Goal: Information Seeking & Learning: Learn about a topic

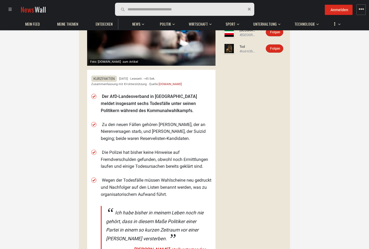
scroll to position [137, 0]
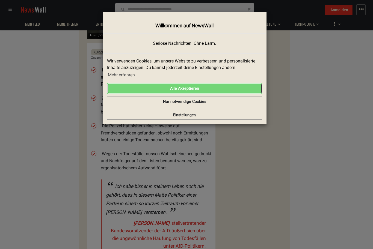
click at [185, 84] on link "Alle Akzeptieren" at bounding box center [184, 88] width 155 height 11
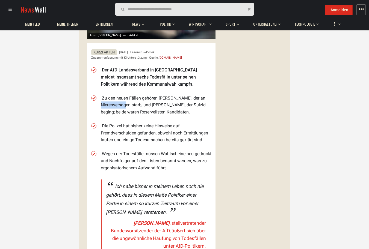
drag, startPoint x: 101, startPoint y: 105, endPoint x: 128, endPoint y: 105, distance: 27.0
click at [128, 105] on li "Zu den neuen Fällen gehören [PERSON_NAME], der an Nierenversagen starb, und [PE…" at bounding box center [156, 105] width 111 height 21
click at [127, 111] on li "Zu den neuen Fällen gehören [PERSON_NAME], der an Nierenversagen starb, und [PE…" at bounding box center [156, 105] width 111 height 21
drag, startPoint x: 189, startPoint y: 112, endPoint x: 141, endPoint y: 112, distance: 48.3
click at [141, 112] on li "Zu den neuen Fällen gehören [PERSON_NAME], der an Nierenversagen starb, und [PE…" at bounding box center [156, 105] width 111 height 21
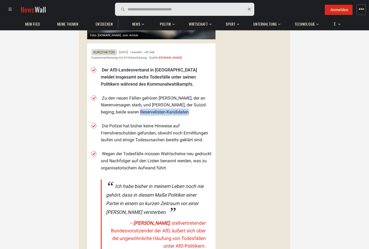
click at [140, 112] on li "Zu den neuen Fällen gehören [PERSON_NAME], der an Nierenversagen starb, und [PE…" at bounding box center [156, 105] width 111 height 21
drag, startPoint x: 169, startPoint y: 104, endPoint x: 157, endPoint y: 104, distance: 12.6
click at [184, 105] on li "Zu den neuen Fällen gehören [PERSON_NAME], der an Nierenversagen starb, und [PE…" at bounding box center [156, 105] width 111 height 21
drag, startPoint x: 103, startPoint y: 105, endPoint x: 130, endPoint y: 105, distance: 26.5
click at [130, 105] on li "Zu den neuen Fällen gehören [PERSON_NAME], der an Nierenversagen starb, und [PE…" at bounding box center [156, 105] width 111 height 21
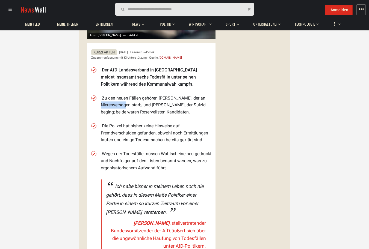
click at [130, 105] on li "Zu den neuen Fällen gehören [PERSON_NAME], der an Nierenversagen starb, und [PE…" at bounding box center [156, 105] width 111 height 21
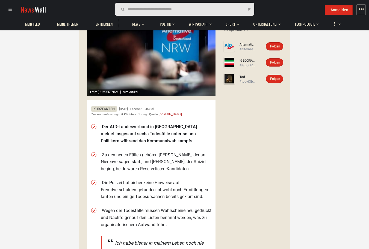
scroll to position [82, 0]
